Goal: Task Accomplishment & Management: Manage account settings

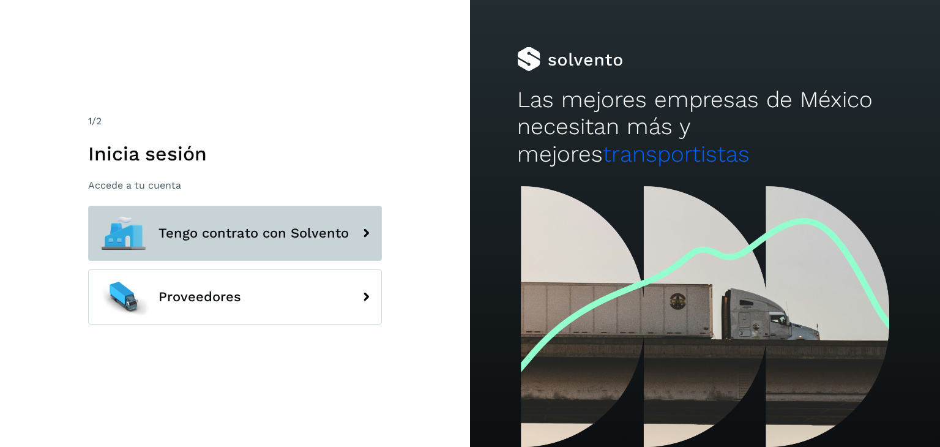
click at [285, 238] on span "Tengo contrato con Solvento" at bounding box center [254, 233] width 190 height 15
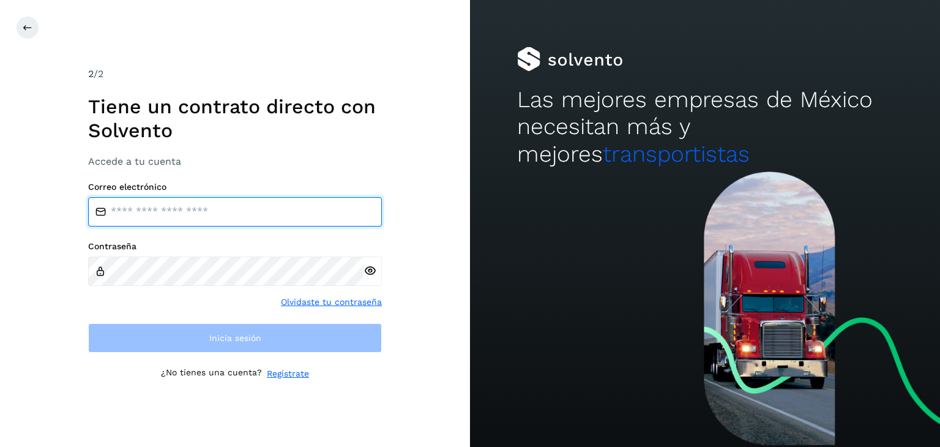
type input "**********"
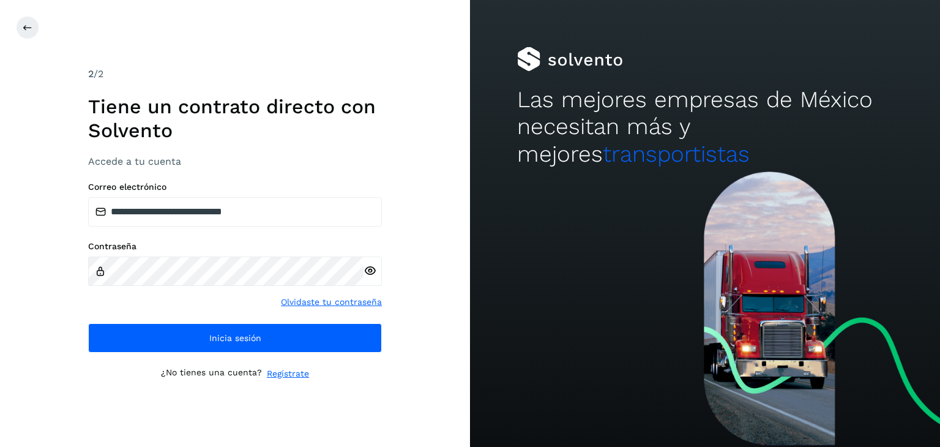
click at [375, 275] on icon at bounding box center [370, 271] width 13 height 13
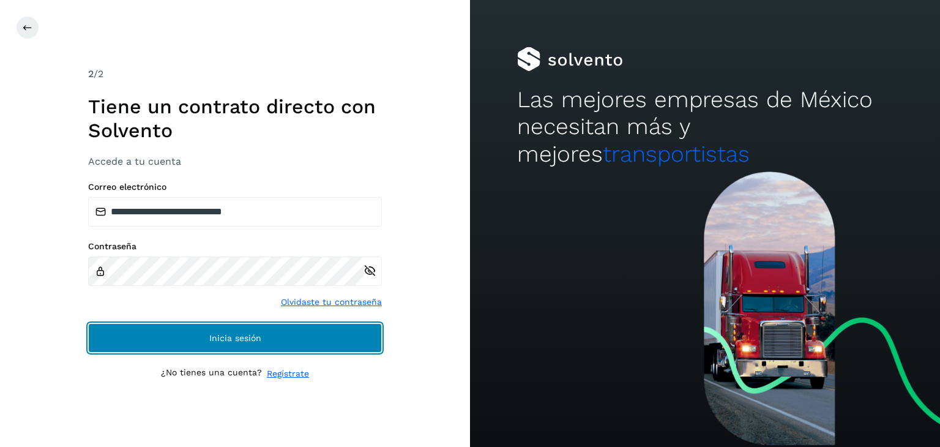
click at [343, 336] on button "Inicia sesión" at bounding box center [235, 337] width 294 height 29
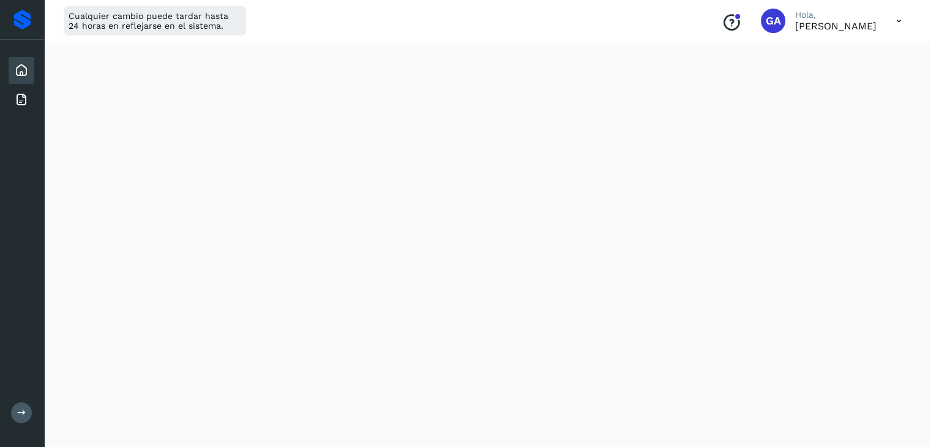
scroll to position [184, 0]
click at [29, 92] on div "Facturas" at bounding box center [22, 99] width 26 height 27
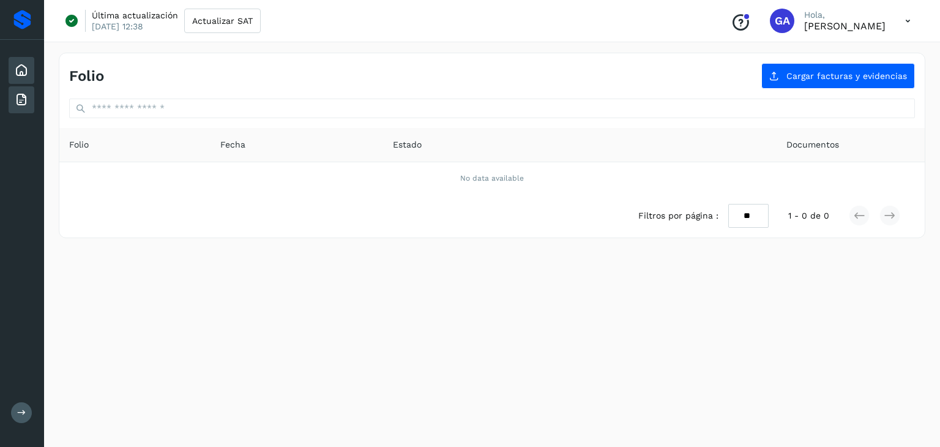
click at [15, 79] on div "Inicio" at bounding box center [22, 70] width 26 height 27
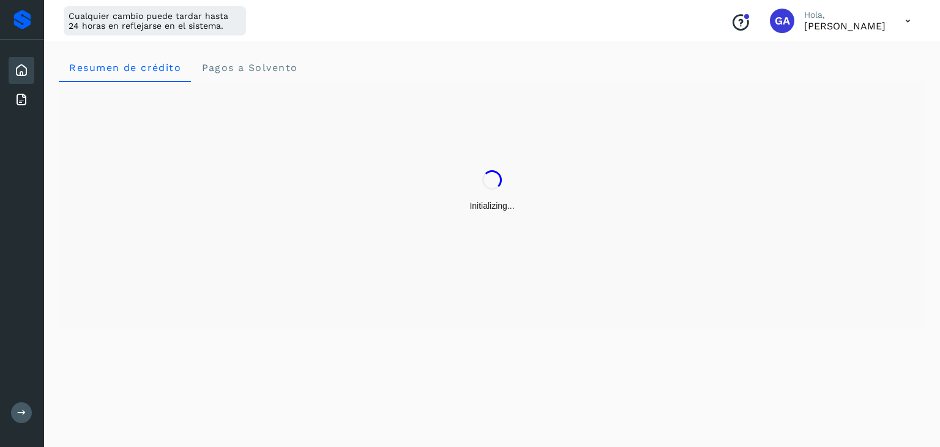
click at [23, 20] on div at bounding box center [22, 20] width 18 height 20
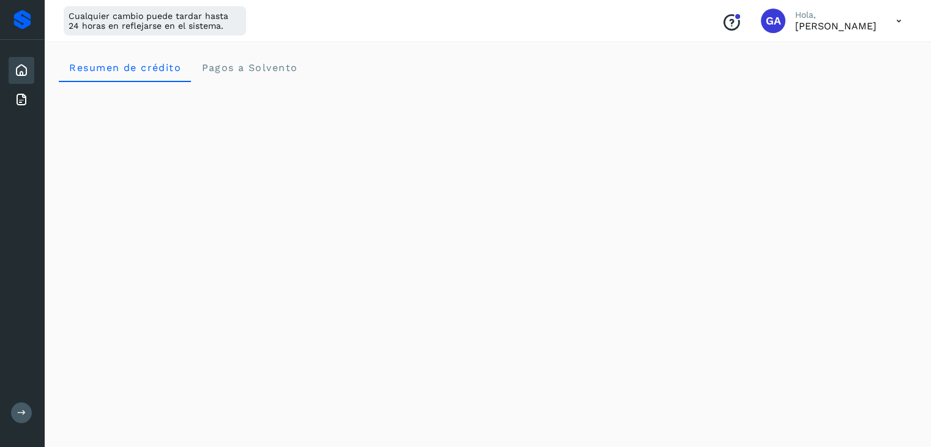
click at [826, 15] on p "Hola," at bounding box center [835, 15] width 81 height 10
click at [880, 23] on div "Conoce nuestros beneficios GA Hola, GENOVEVA ARZATE" at bounding box center [812, 21] width 200 height 28
click at [906, 23] on icon at bounding box center [899, 21] width 25 height 25
click at [844, 77] on div "Cerrar sesión" at bounding box center [838, 78] width 146 height 23
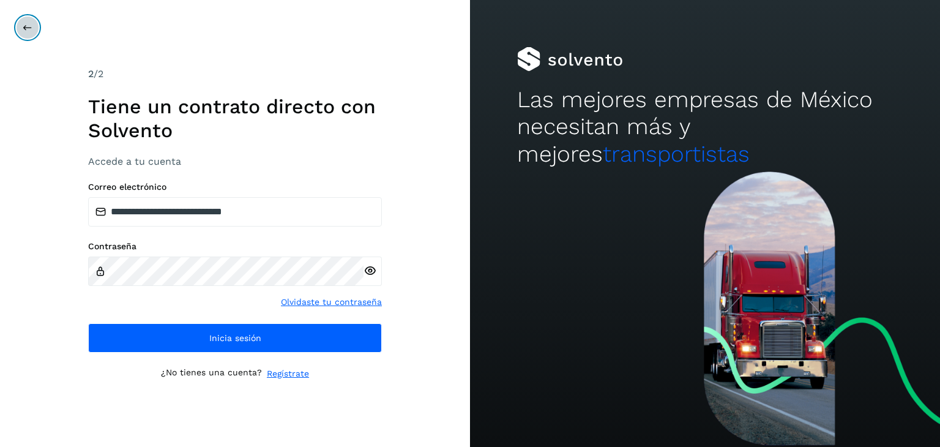
click at [29, 30] on icon at bounding box center [28, 28] width 10 height 10
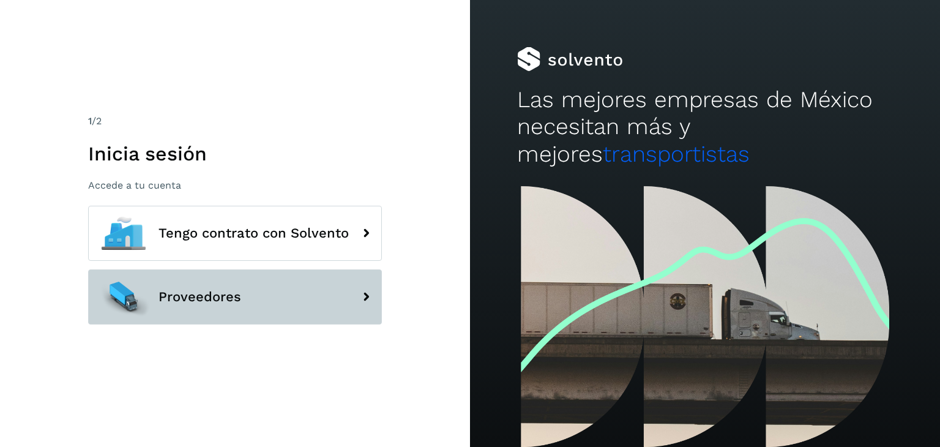
click at [266, 307] on button "Proveedores" at bounding box center [235, 296] width 294 height 55
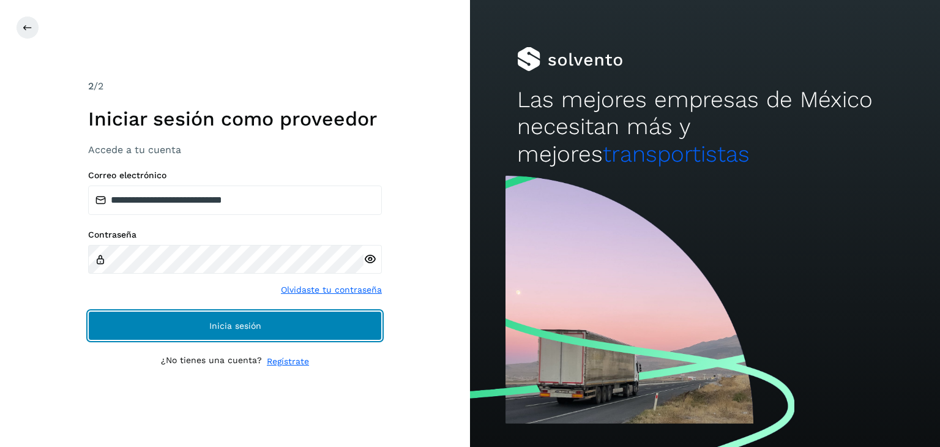
click at [286, 329] on button "Inicia sesión" at bounding box center [235, 325] width 294 height 29
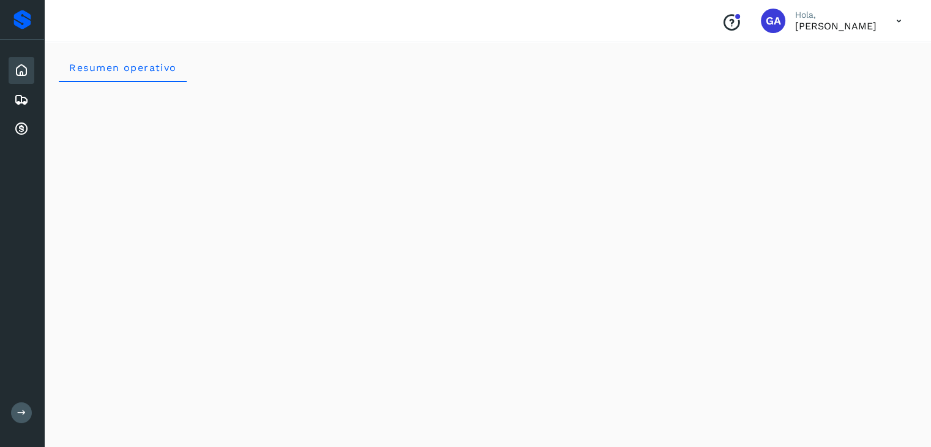
click at [844, 20] on p "[PERSON_NAME]" at bounding box center [835, 26] width 81 height 12
click at [893, 19] on icon at bounding box center [899, 21] width 25 height 25
click at [821, 49] on div "Cerrar sesión" at bounding box center [838, 54] width 146 height 23
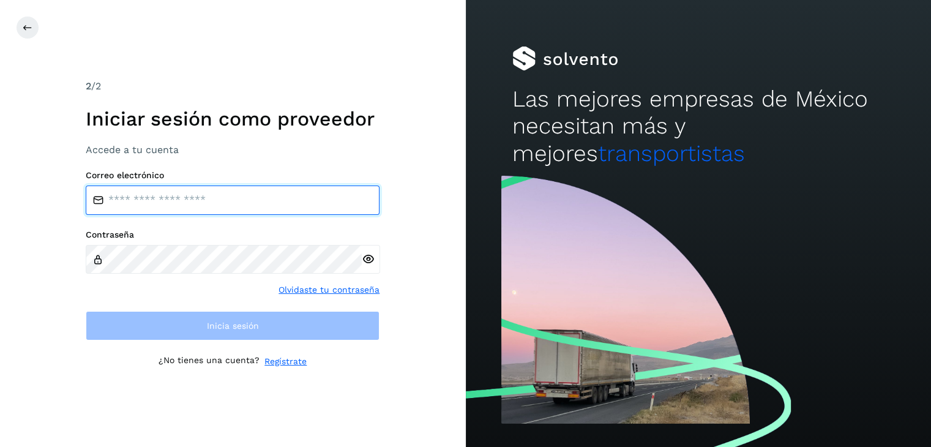
type input "**********"
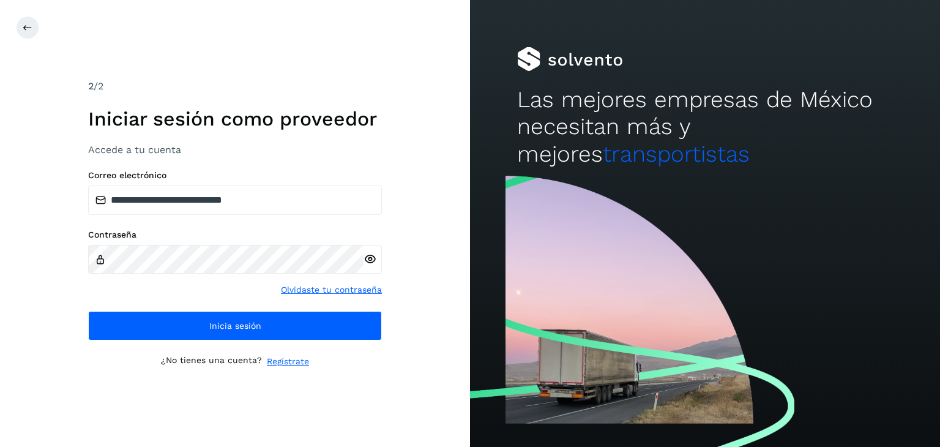
click at [16, 45] on div "**********" at bounding box center [235, 223] width 470 height 447
click at [20, 37] on button at bounding box center [27, 27] width 23 height 23
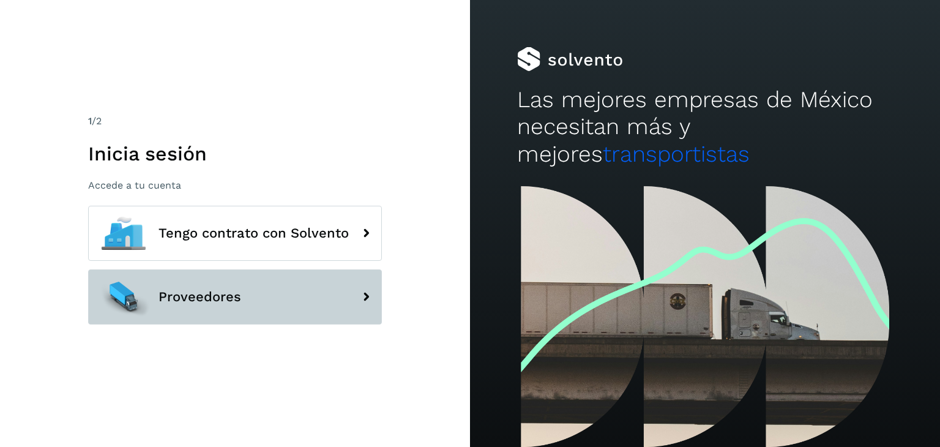
click at [309, 278] on button "Proveedores" at bounding box center [235, 296] width 294 height 55
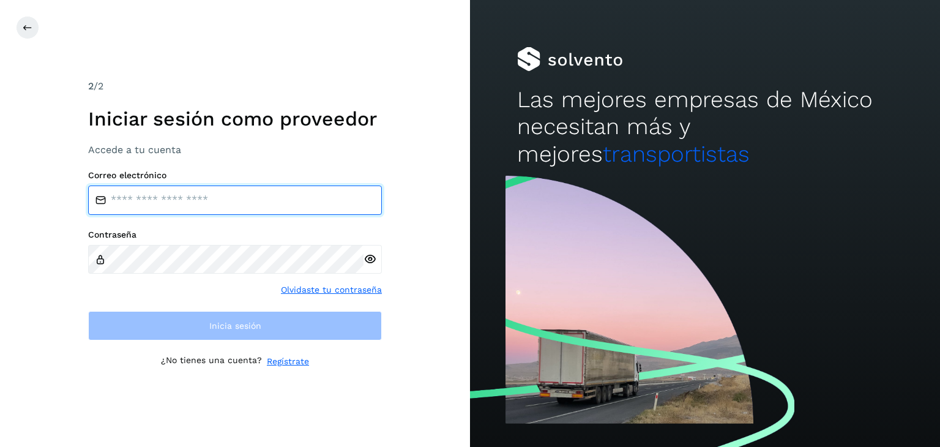
type input "**********"
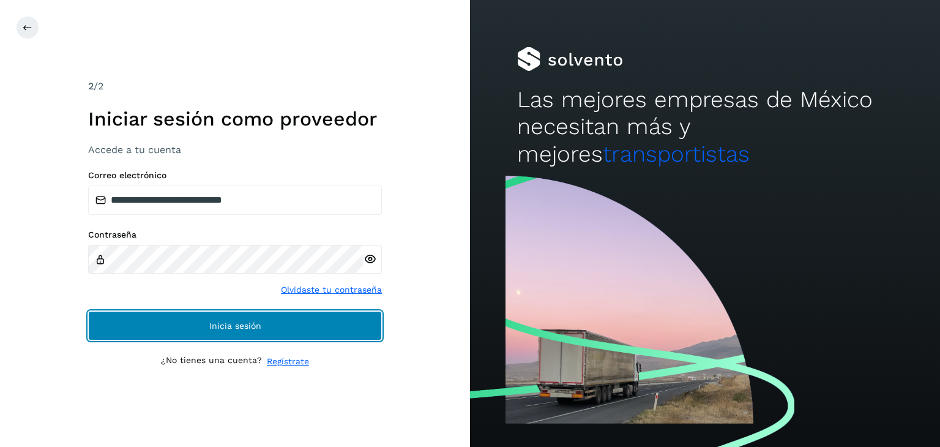
click at [299, 312] on button "Inicia sesión" at bounding box center [235, 325] width 294 height 29
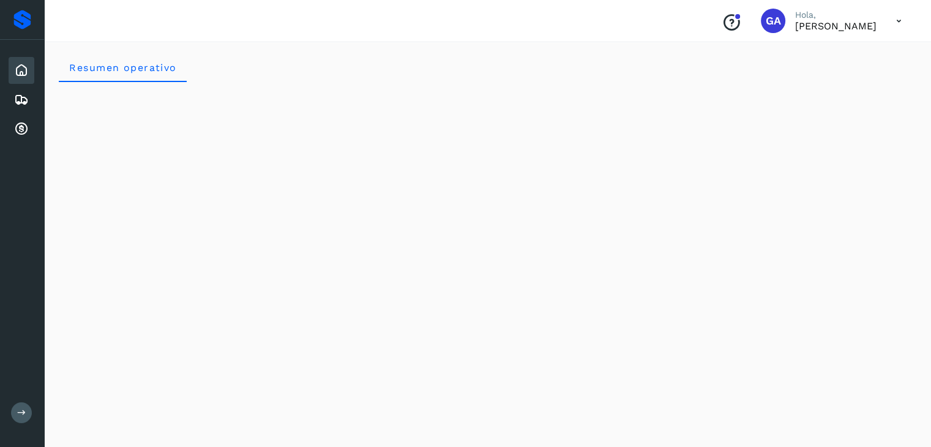
click at [830, 26] on p "[PERSON_NAME]" at bounding box center [835, 26] width 81 height 12
click at [891, 23] on icon at bounding box center [899, 21] width 25 height 25
click at [30, 99] on div "Embarques" at bounding box center [22, 99] width 26 height 27
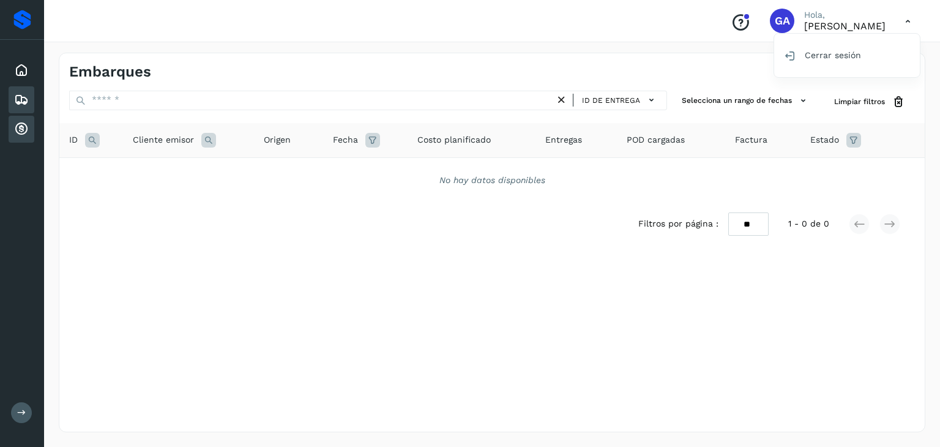
click at [24, 128] on icon at bounding box center [21, 129] width 15 height 15
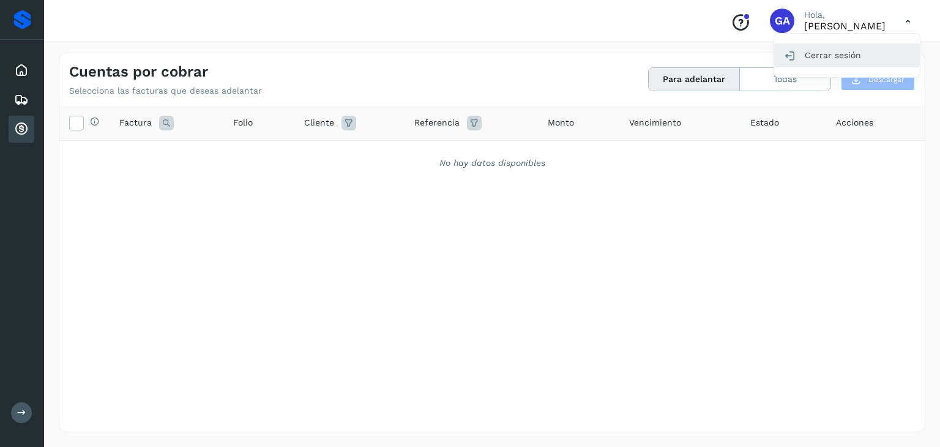
click at [847, 57] on div "Cerrar sesión" at bounding box center [848, 54] width 146 height 23
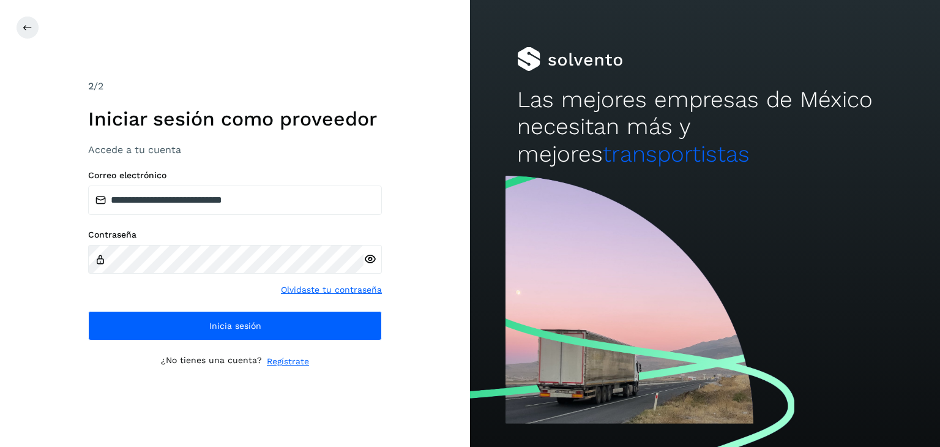
click at [42, 28] on div at bounding box center [486, 27] width 940 height 23
click at [33, 28] on button at bounding box center [27, 27] width 23 height 23
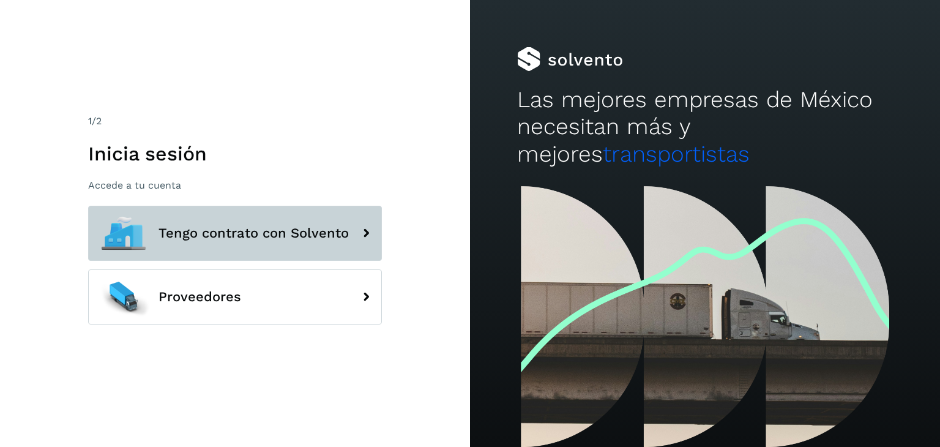
click at [307, 241] on span "Tengo contrato con Solvento" at bounding box center [254, 233] width 190 height 15
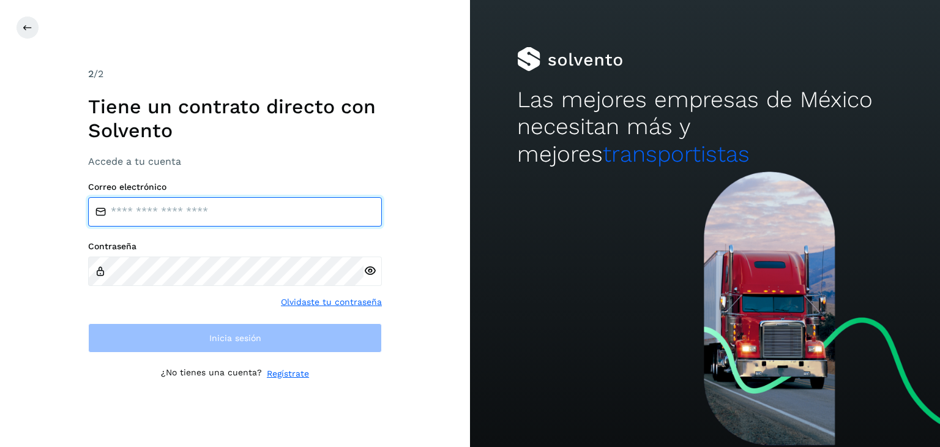
type input "**********"
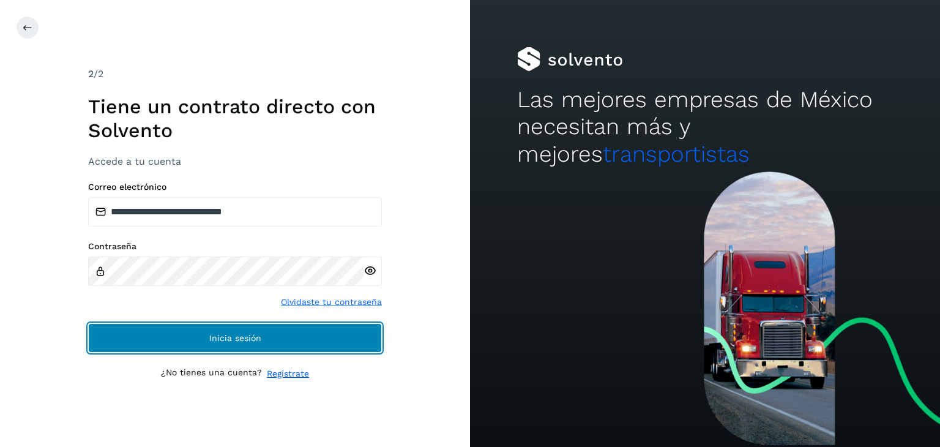
click at [258, 329] on button "Inicia sesión" at bounding box center [235, 337] width 294 height 29
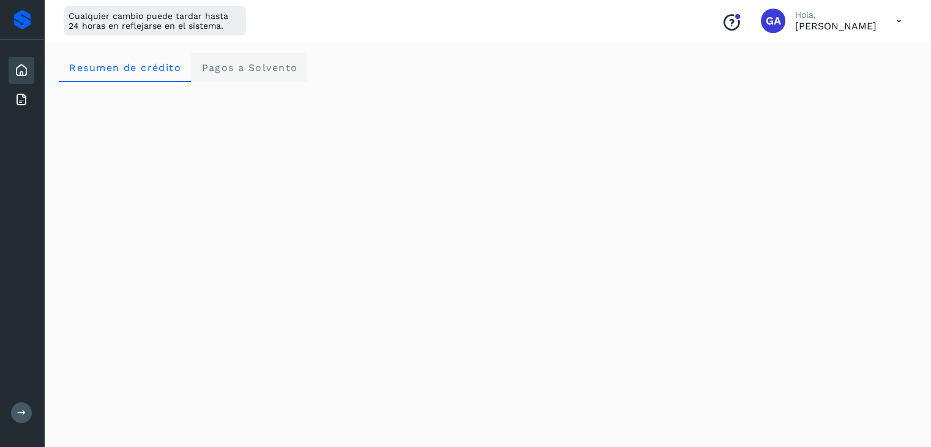
click at [253, 73] on span "Pagos a Solvento" at bounding box center [249, 68] width 97 height 12
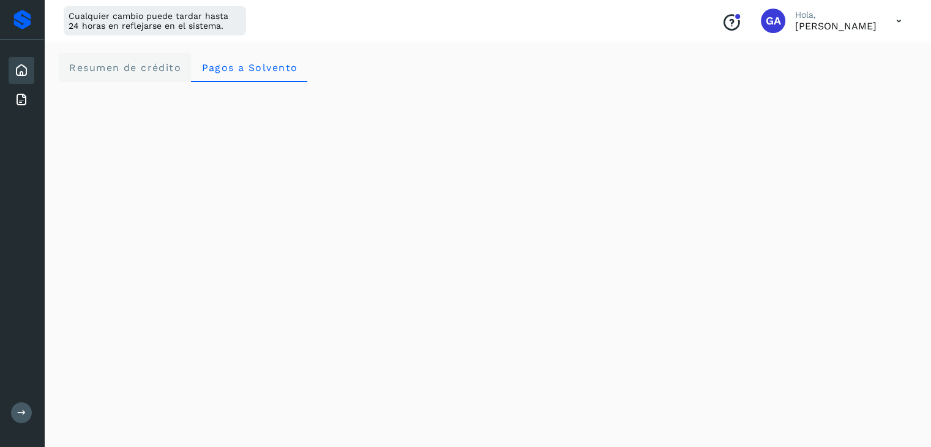
click at [144, 73] on span "Resumen de crédito" at bounding box center [125, 68] width 113 height 12
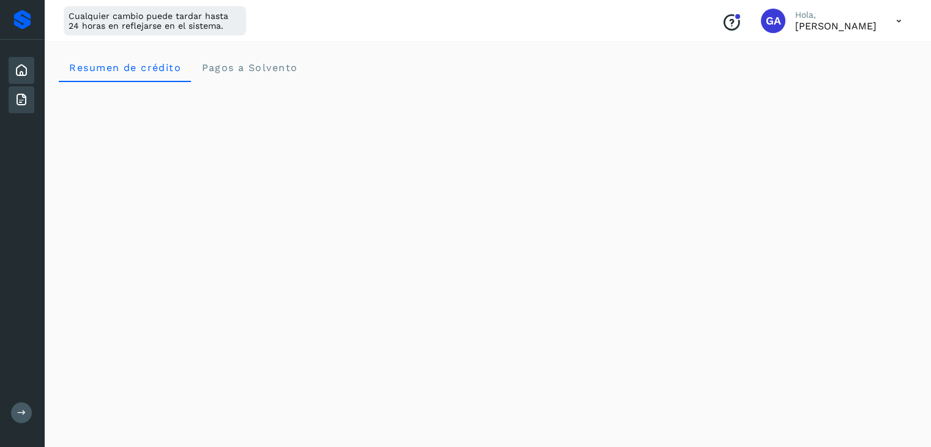
click at [32, 91] on div "Facturas" at bounding box center [22, 99] width 26 height 27
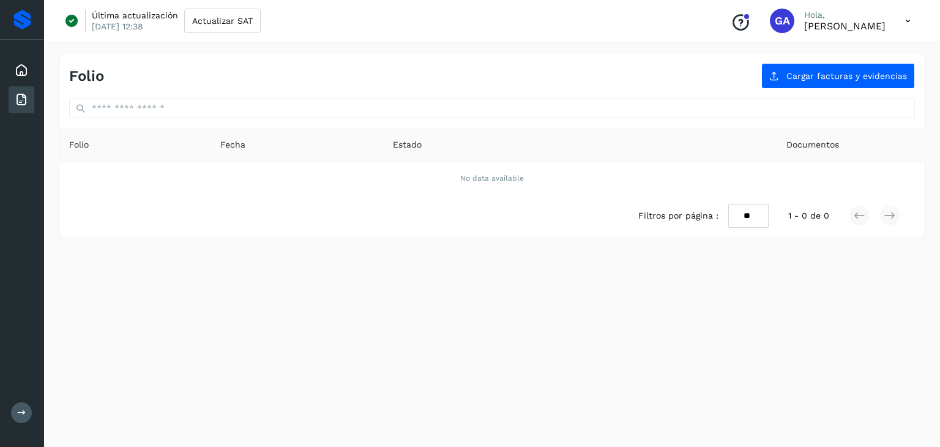
click at [23, 18] on div at bounding box center [22, 20] width 18 height 20
click at [824, 25] on p "GENOVEVA ARZATE" at bounding box center [845, 26] width 81 height 12
click at [905, 24] on icon at bounding box center [908, 21] width 25 height 25
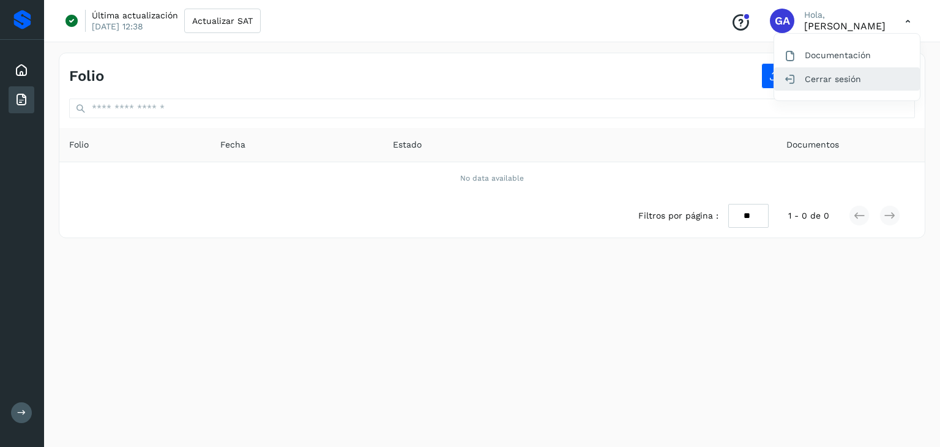
click at [833, 77] on div "Cerrar sesión" at bounding box center [848, 78] width 146 height 23
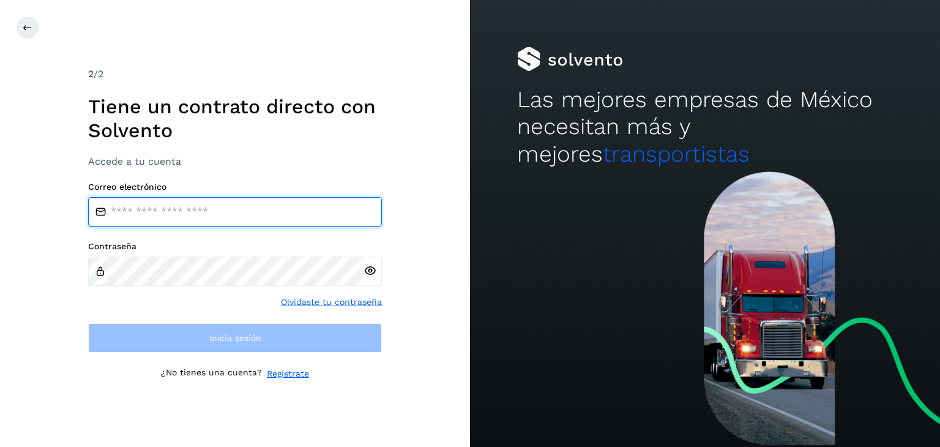
type input "**********"
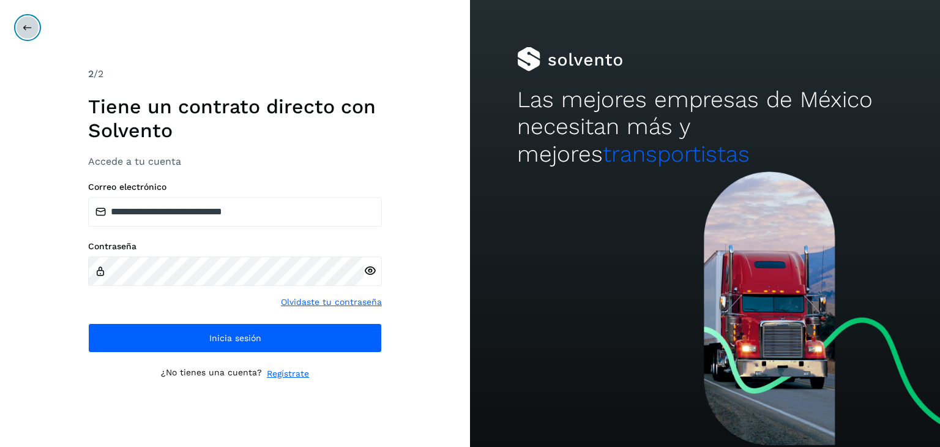
click at [34, 28] on button at bounding box center [27, 27] width 23 height 23
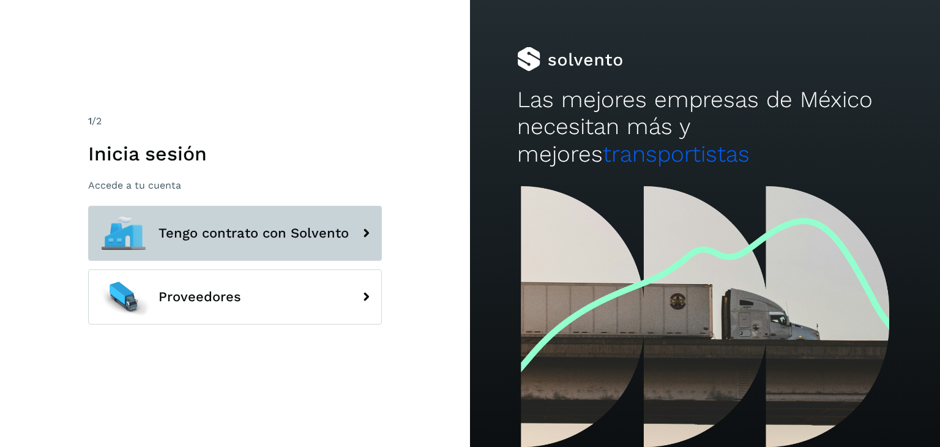
click at [267, 223] on button "Tengo contrato con Solvento" at bounding box center [235, 233] width 294 height 55
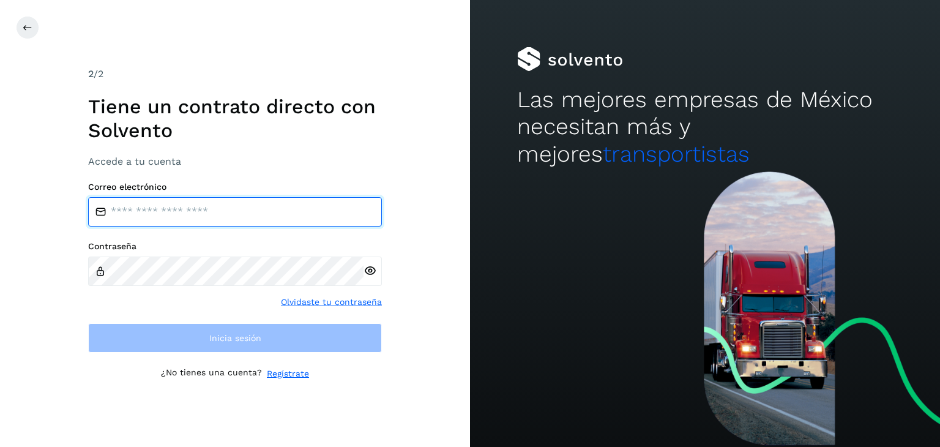
type input "**********"
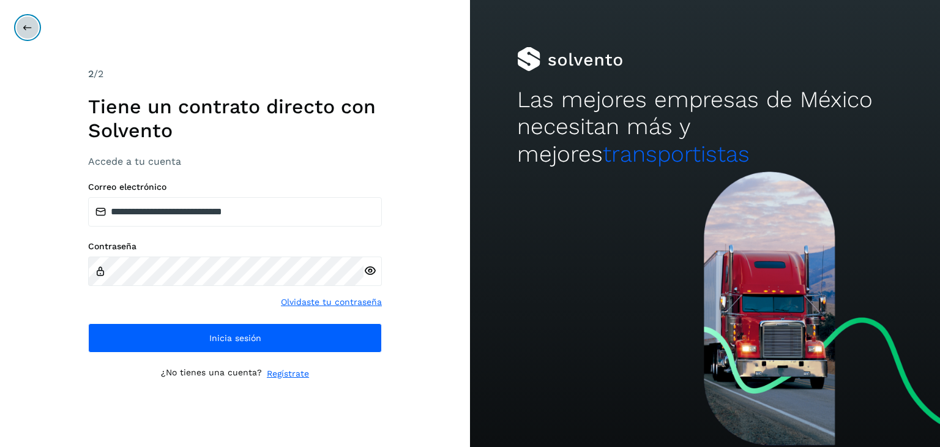
click at [25, 20] on button at bounding box center [27, 27] width 23 height 23
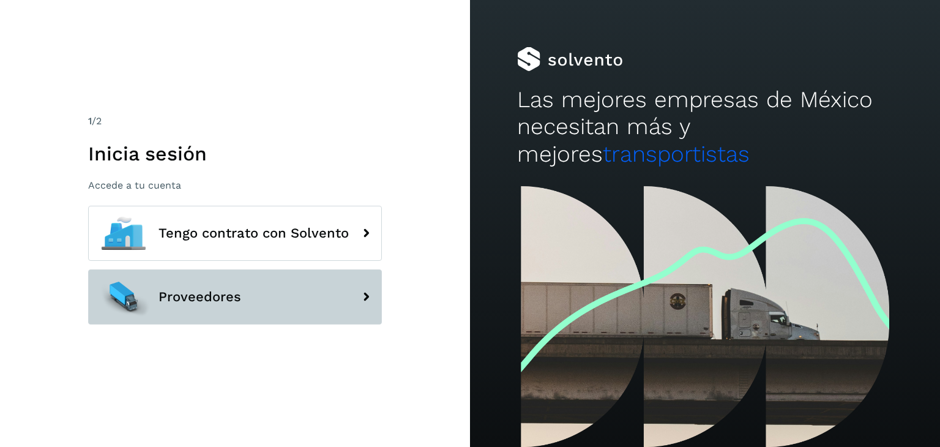
click at [277, 309] on button "Proveedores" at bounding box center [235, 296] width 294 height 55
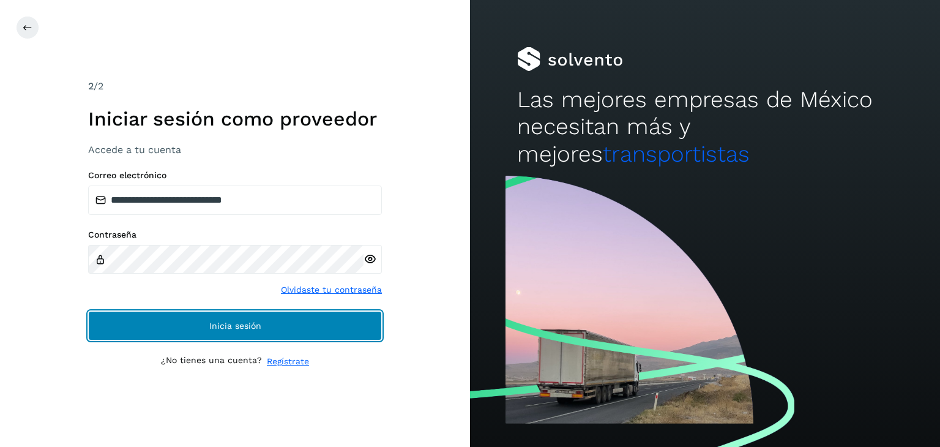
click at [288, 325] on button "Inicia sesión" at bounding box center [235, 325] width 294 height 29
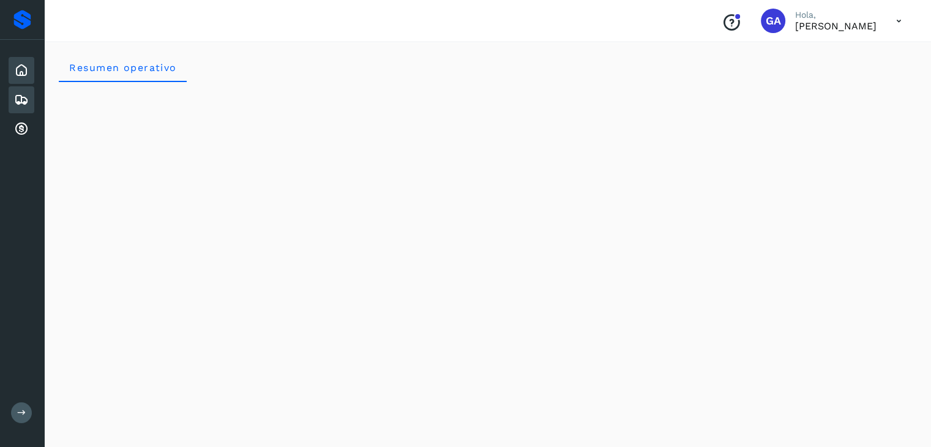
click at [23, 101] on icon at bounding box center [21, 99] width 15 height 15
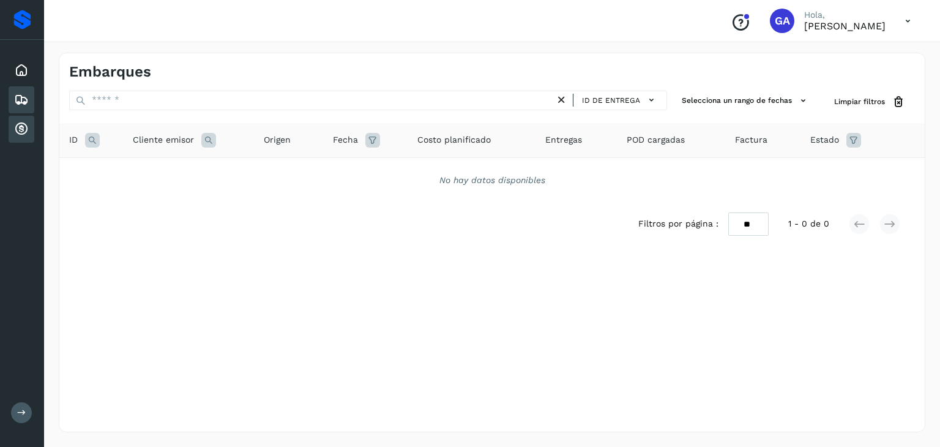
click at [14, 126] on icon at bounding box center [21, 129] width 15 height 15
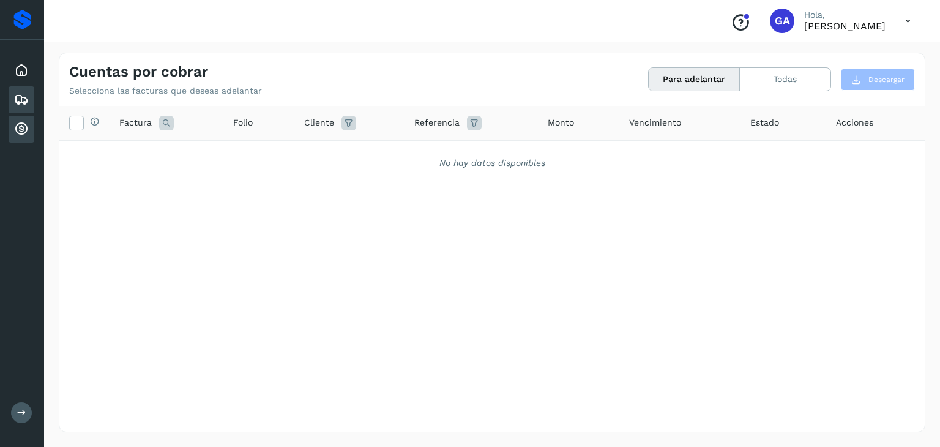
click at [17, 102] on icon at bounding box center [21, 99] width 15 height 15
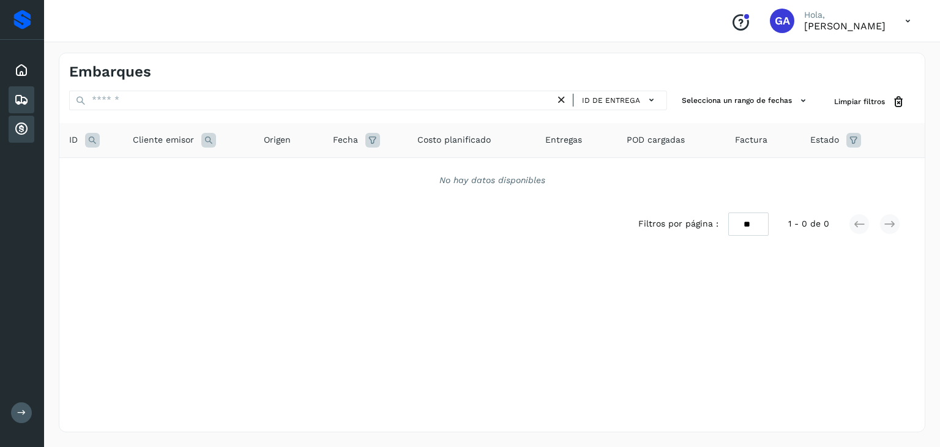
click at [20, 124] on icon at bounding box center [21, 129] width 15 height 15
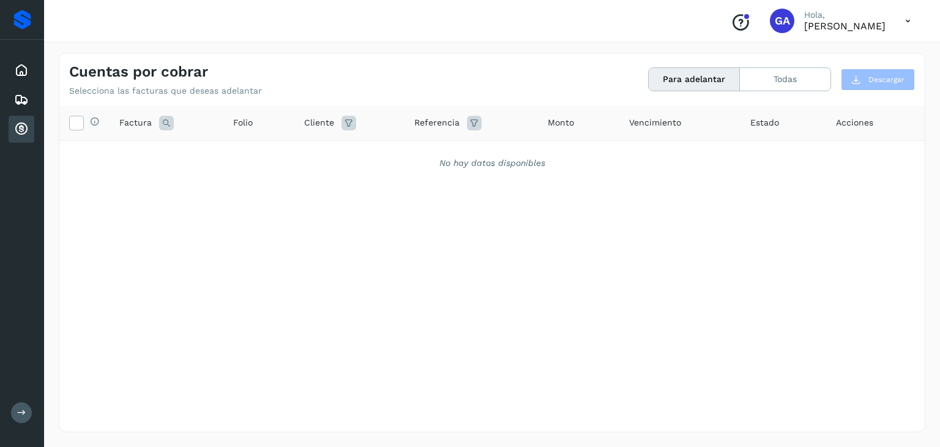
drag, startPoint x: 940, startPoint y: 88, endPoint x: 933, endPoint y: 100, distance: 13.4
click at [933, 101] on div "Cuentas por cobrar Selecciona las facturas que deseas adelantar Para adelantar …" at bounding box center [492, 242] width 896 height 409
click at [806, 74] on button "Todas" at bounding box center [785, 79] width 91 height 23
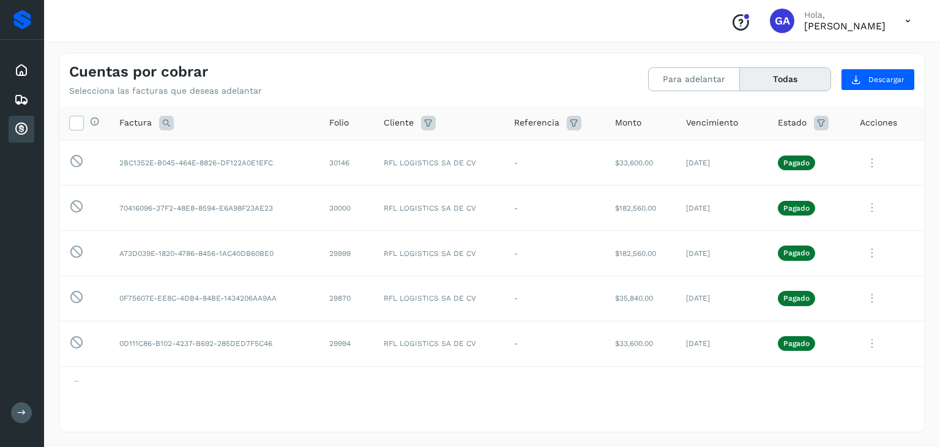
click at [838, 415] on div "Selecciona todas las facturas disponibles para adelanto Factura Folio Cliente R…" at bounding box center [492, 268] width 866 height 325
drag, startPoint x: 860, startPoint y: 418, endPoint x: 880, endPoint y: 365, distance: 57.0
click at [861, 418] on div "Selecciona todas las facturas disponibles para adelanto Factura Folio Cliente R…" at bounding box center [492, 268] width 866 height 325
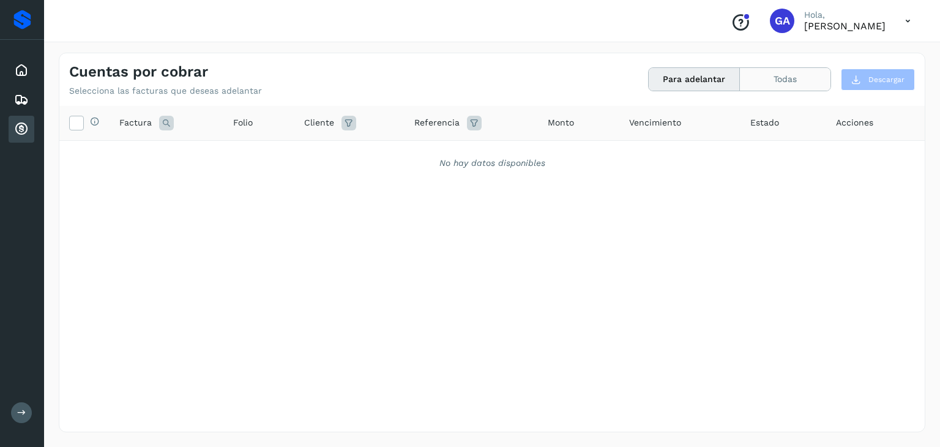
click at [784, 79] on button "Todas" at bounding box center [785, 79] width 91 height 23
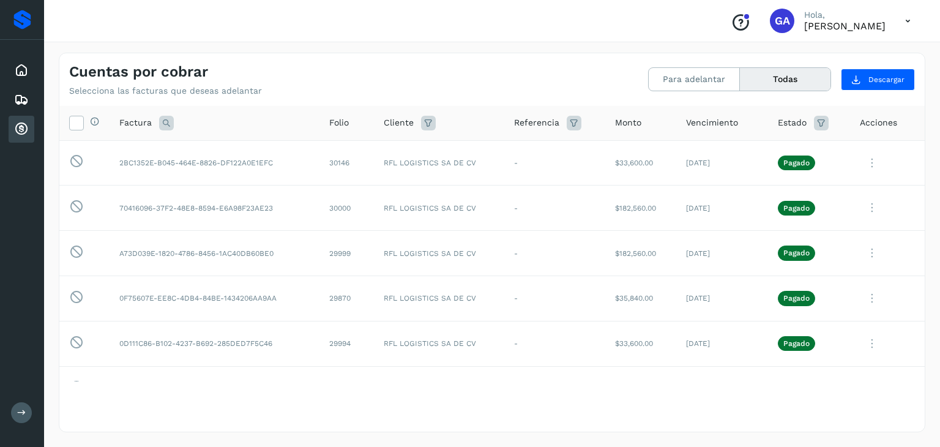
click at [637, 414] on div "Selecciona todas las facturas disponibles para adelanto Factura Folio Cliente R…" at bounding box center [492, 268] width 866 height 325
